Goal: Transaction & Acquisition: Subscribe to service/newsletter

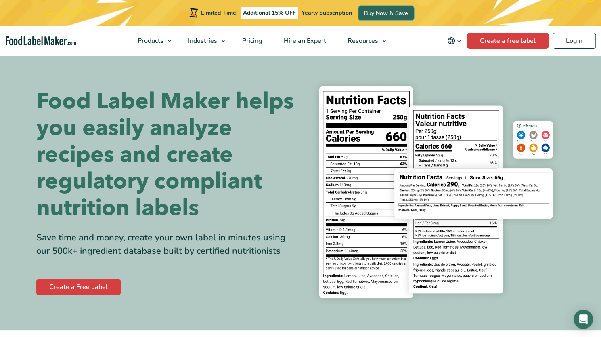
click at [371, 12] on link "Buy Now & Save" at bounding box center [386, 13] width 55 height 14
